Goal: Transaction & Acquisition: Purchase product/service

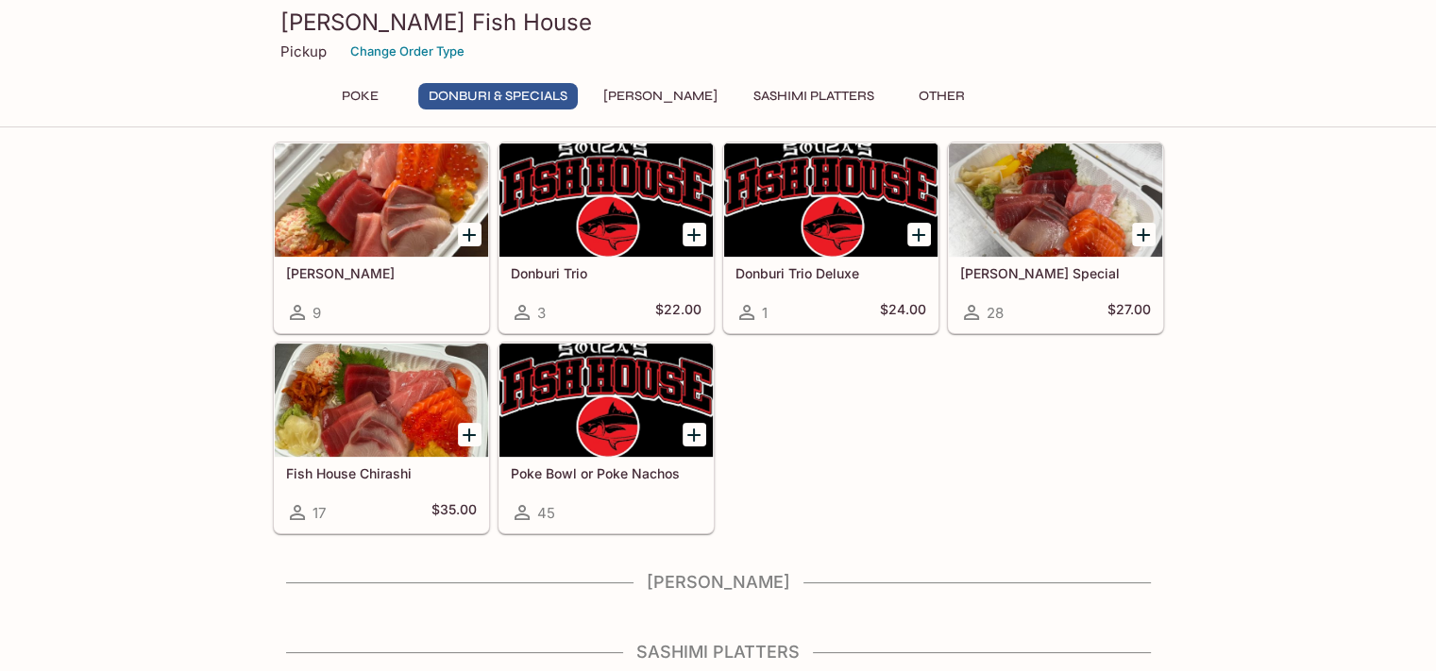
scroll to position [283, 0]
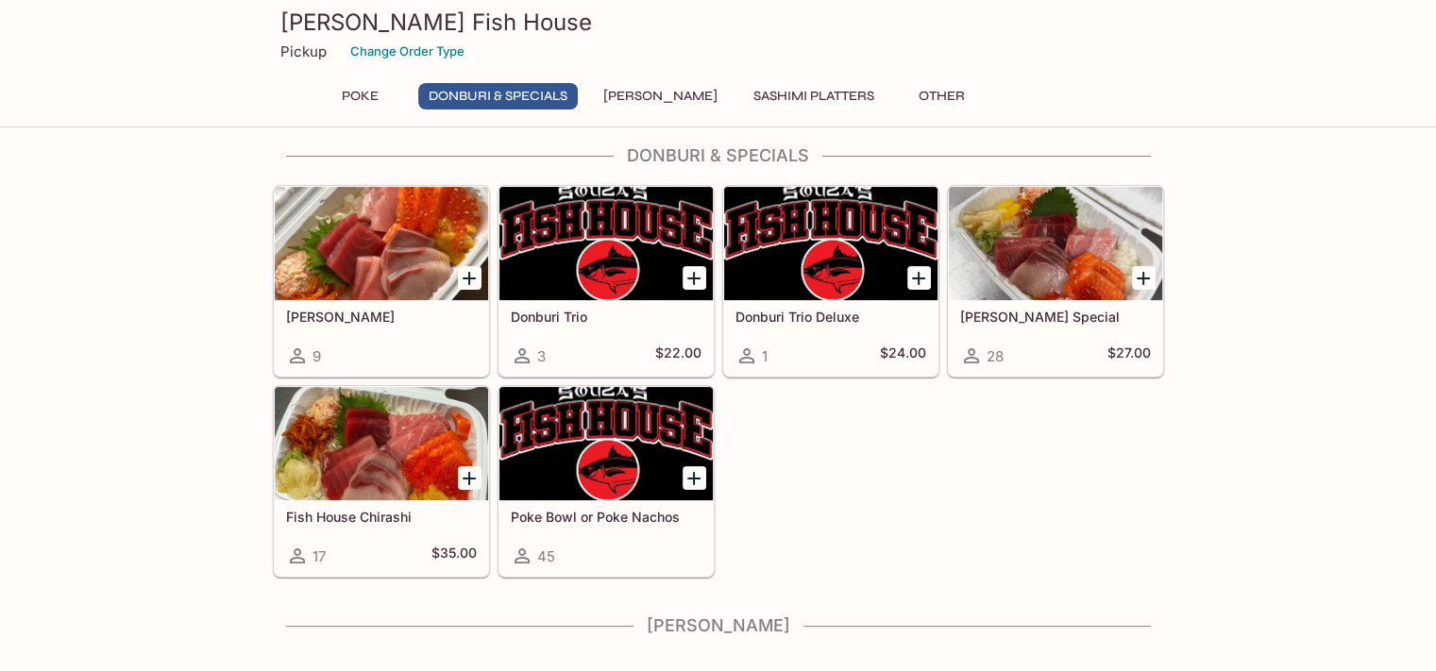
click at [381, 448] on div at bounding box center [381, 443] width 213 height 113
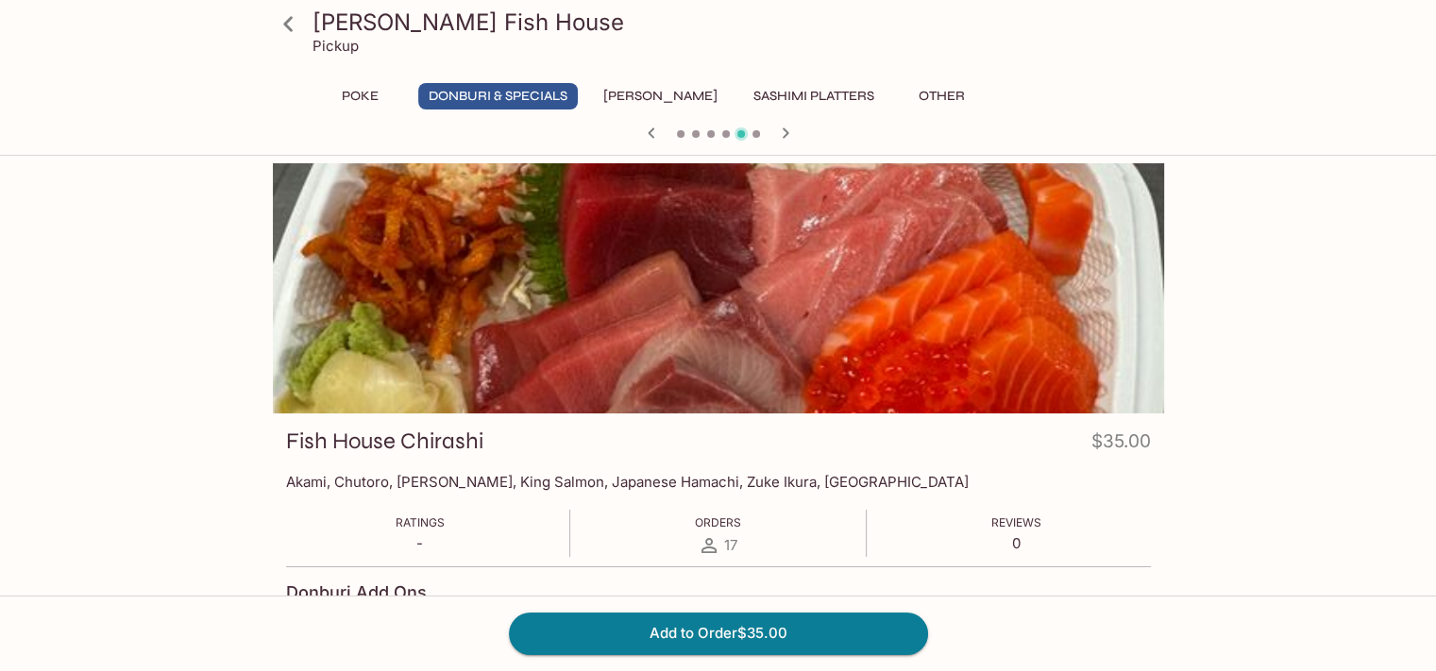
scroll to position [283, 0]
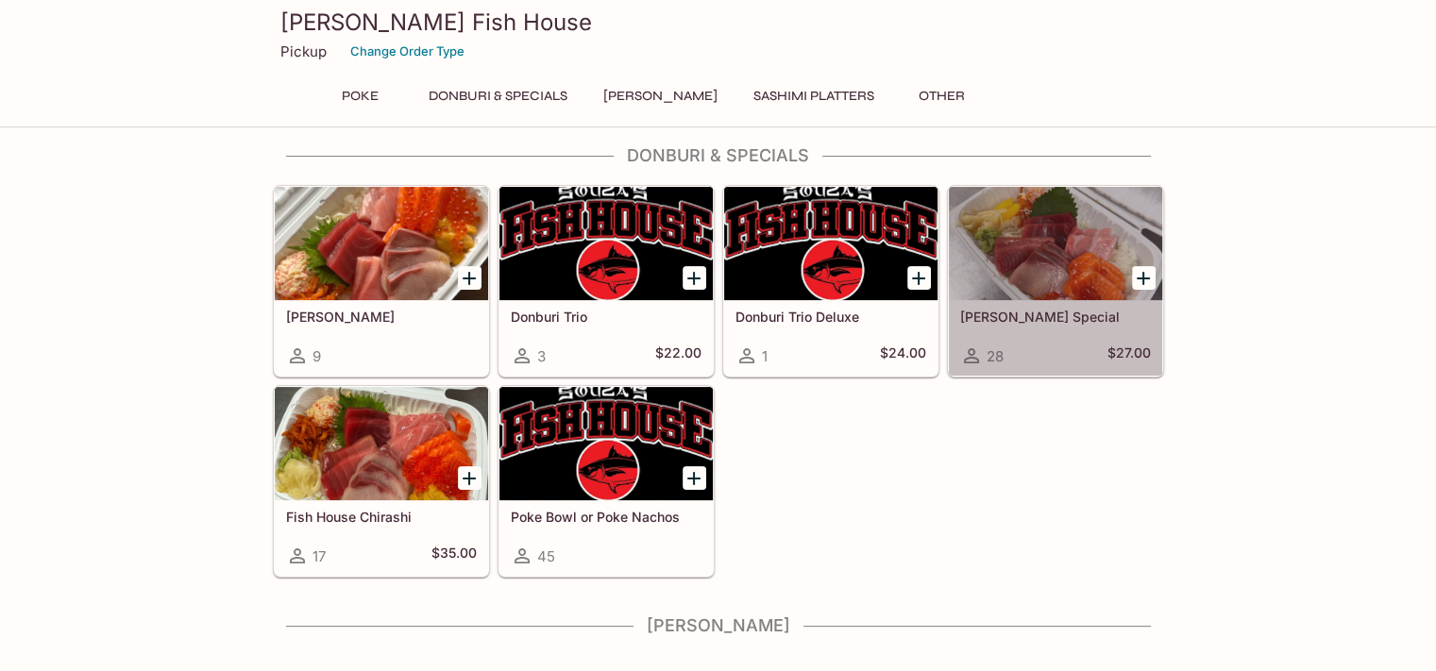
click at [1039, 333] on div "[PERSON_NAME] Special 28 $27.00" at bounding box center [1055, 338] width 213 height 76
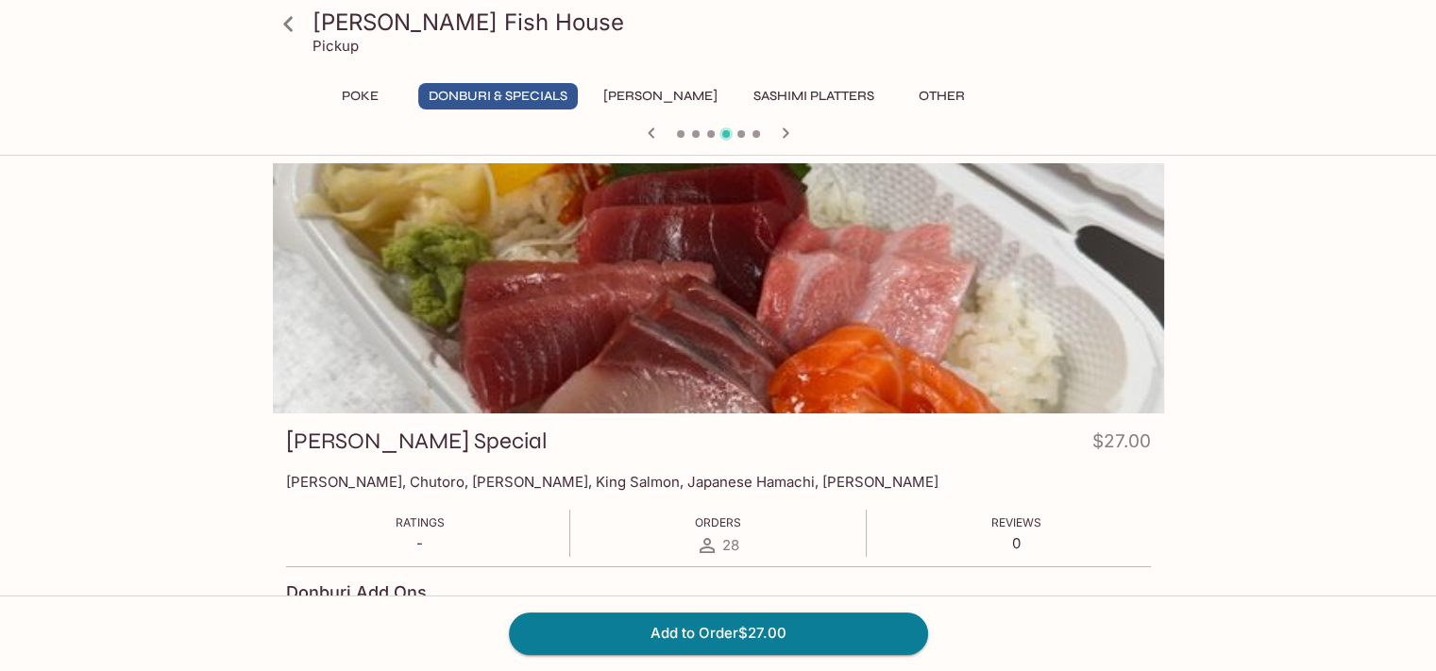
click at [359, 93] on button "Poke" at bounding box center [360, 96] width 85 height 26
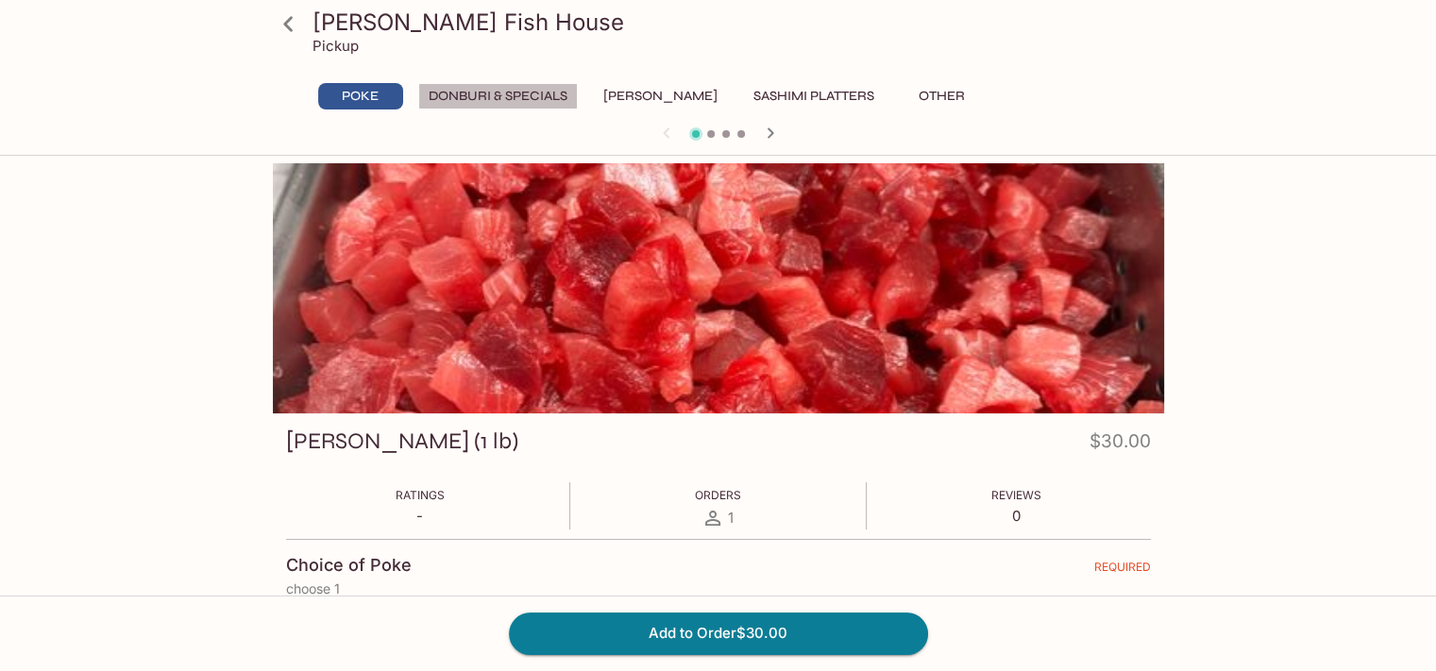
click at [506, 97] on button "Donburi & Specials" at bounding box center [498, 96] width 160 height 26
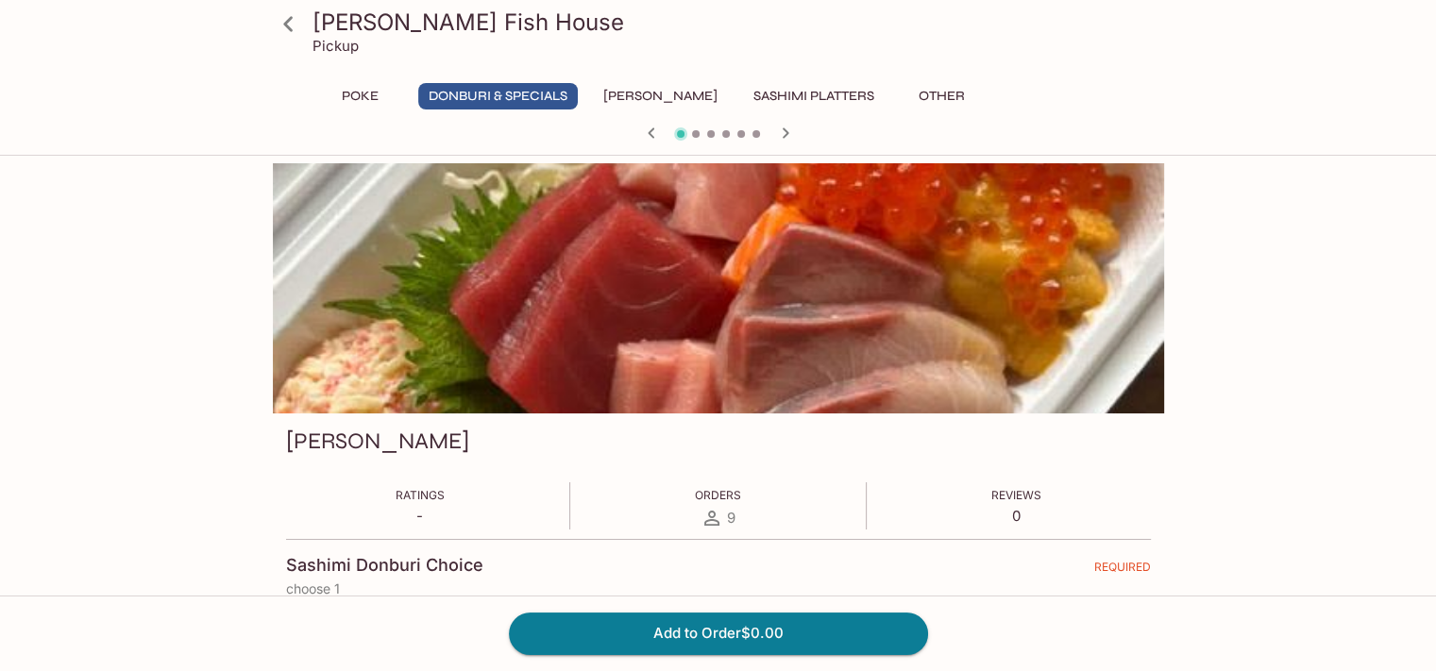
click at [353, 97] on button "Poke" at bounding box center [360, 96] width 85 height 26
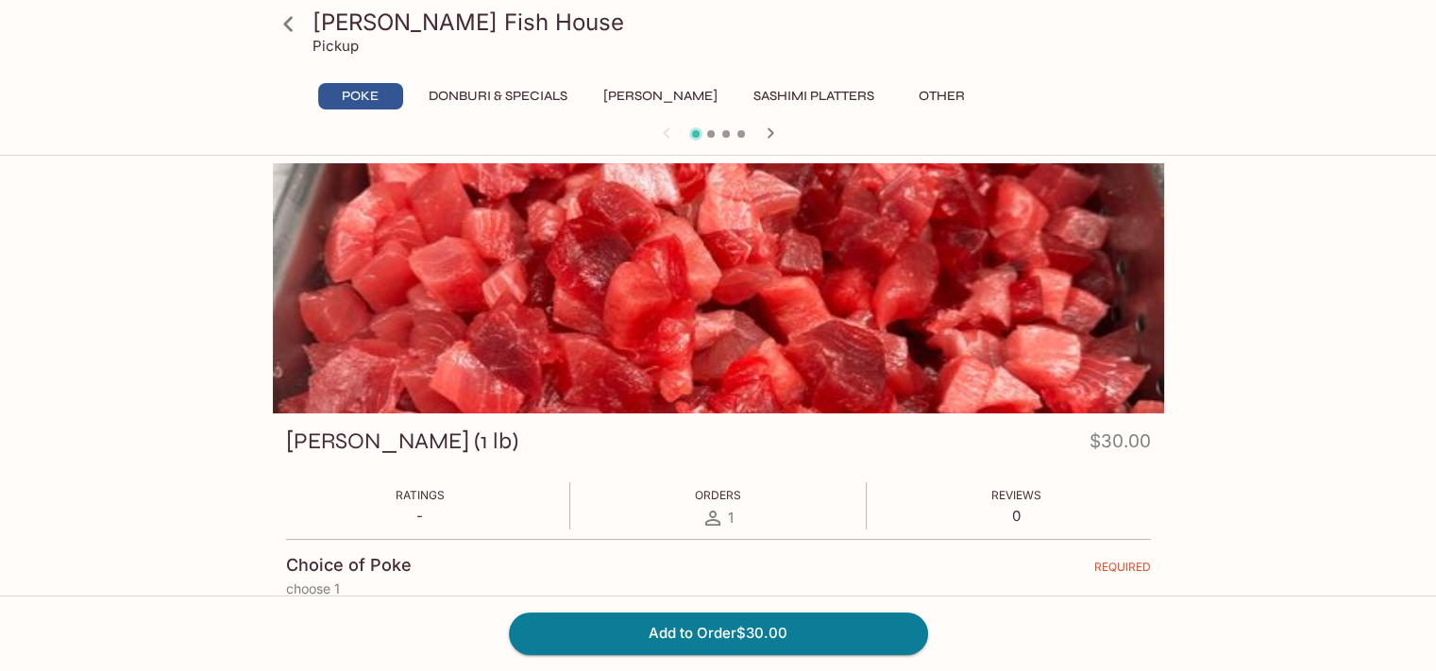
click at [538, 86] on button "Donburi & Specials" at bounding box center [498, 96] width 160 height 26
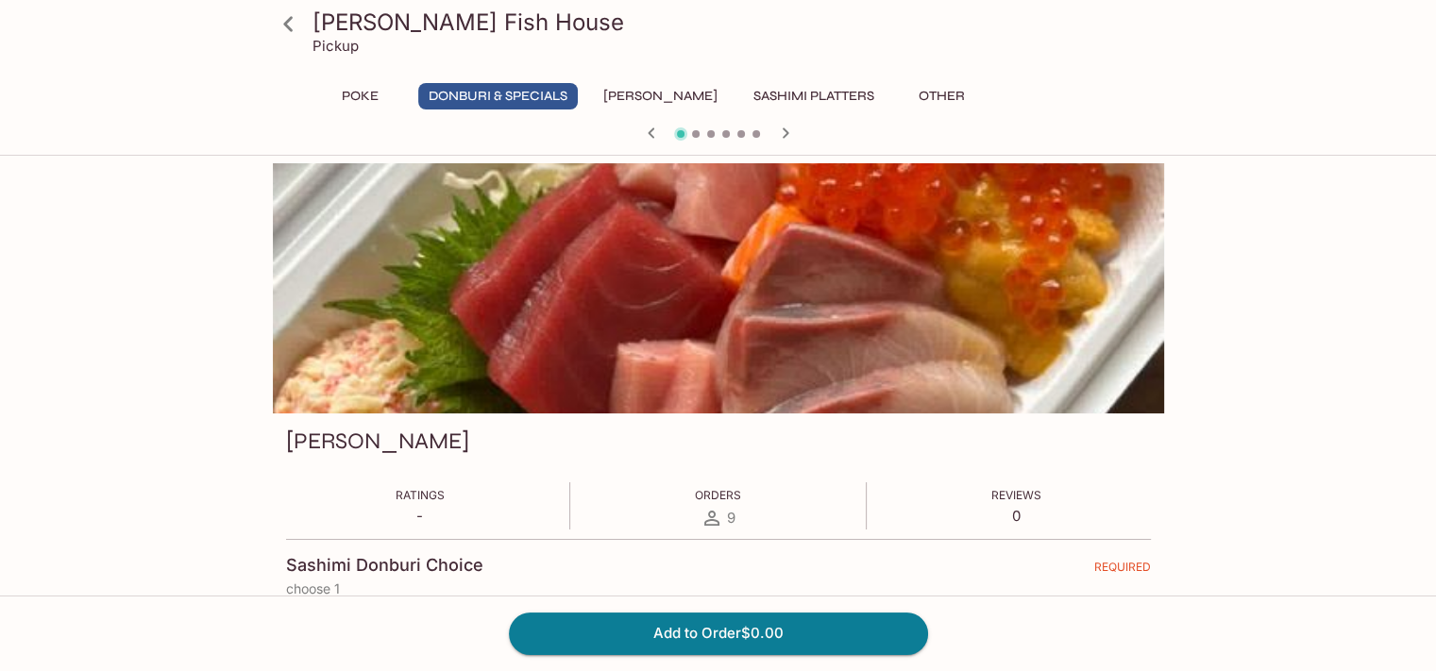
click at [786, 134] on icon "button" at bounding box center [785, 132] width 7 height 10
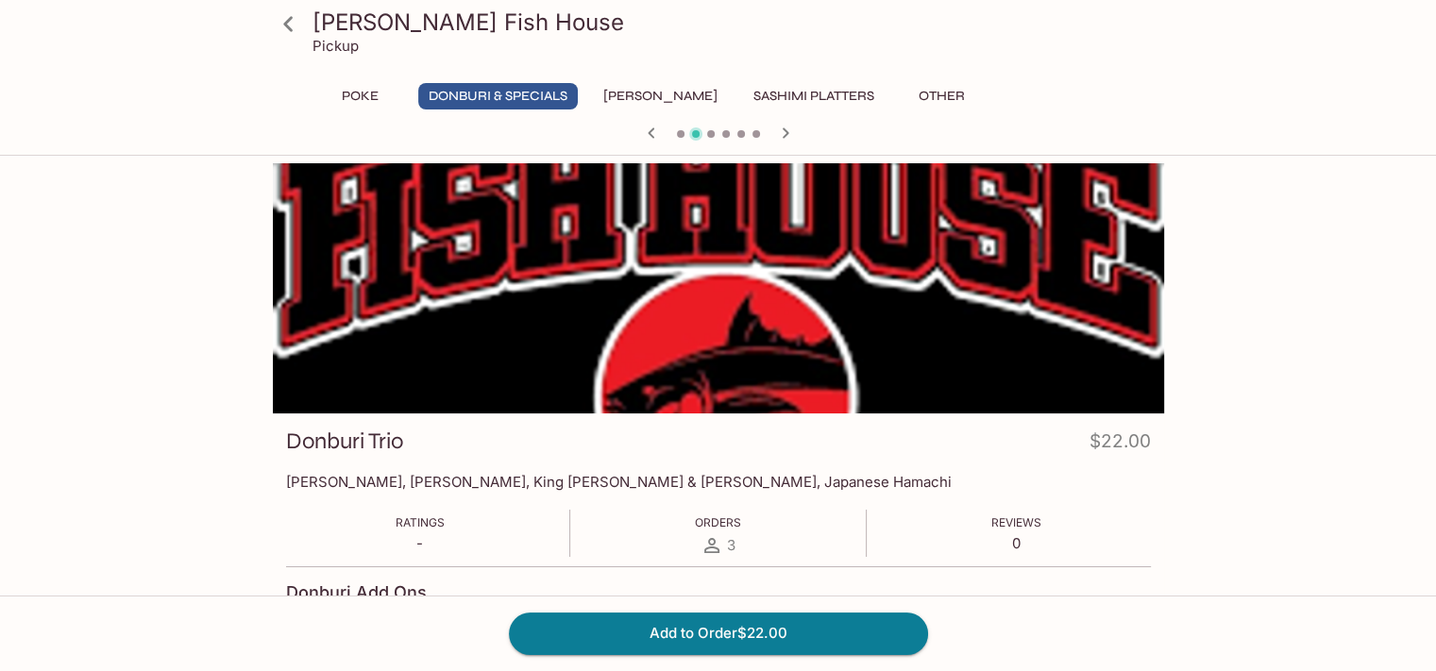
click at [786, 134] on icon "button" at bounding box center [785, 132] width 7 height 10
